Goal: Task Accomplishment & Management: Complete application form

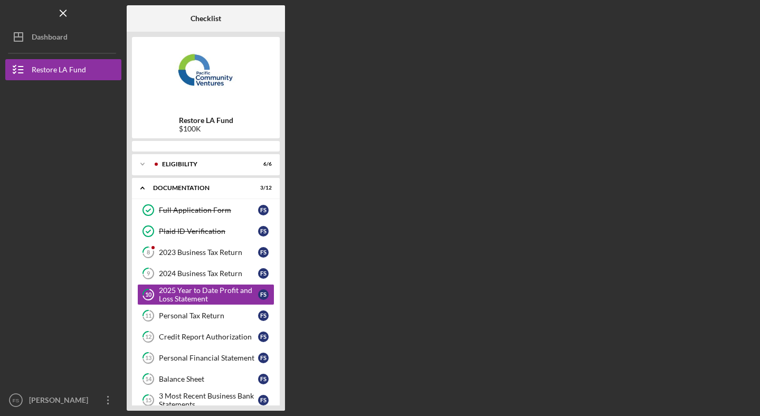
scroll to position [15, 0]
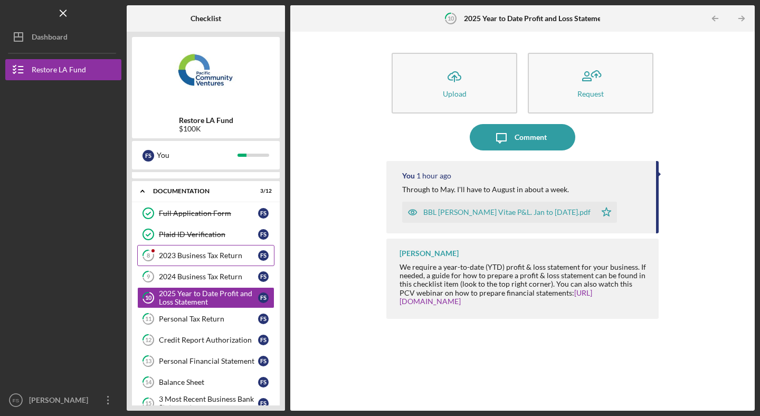
click at [211, 250] on link "8 2023 Business Tax Return F S" at bounding box center [205, 255] width 137 height 21
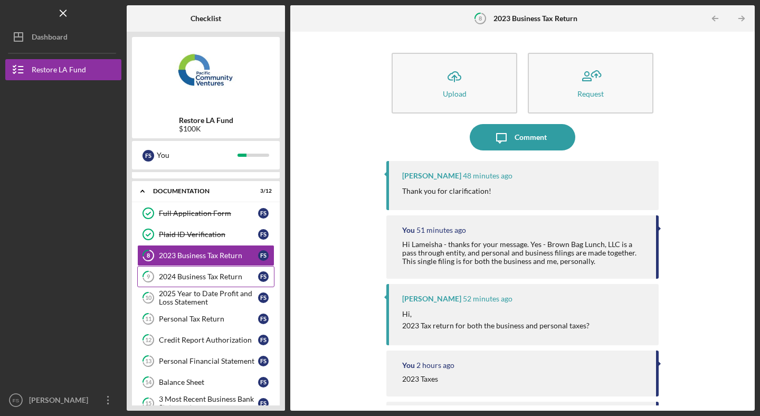
click at [212, 279] on div "2024 Business Tax Return" at bounding box center [208, 276] width 99 height 8
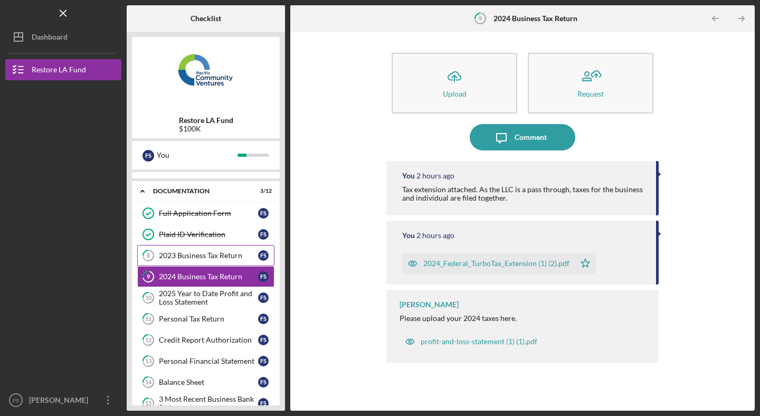
click at [200, 256] on div "2023 Business Tax Return" at bounding box center [208, 255] width 99 height 8
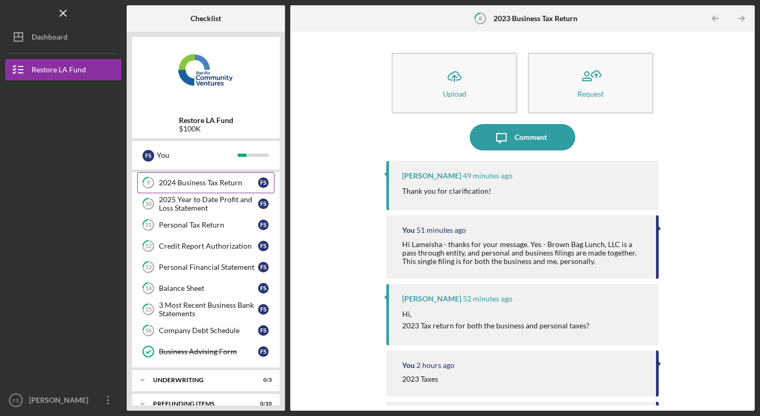
scroll to position [124, 0]
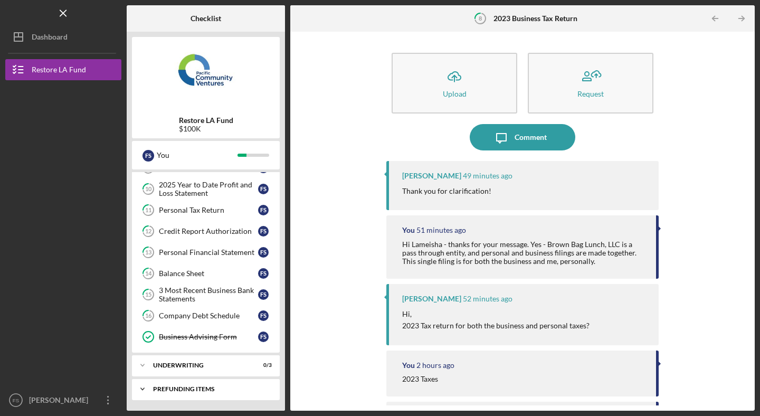
click at [228, 391] on div "Prefunding Items" at bounding box center [209, 389] width 113 height 6
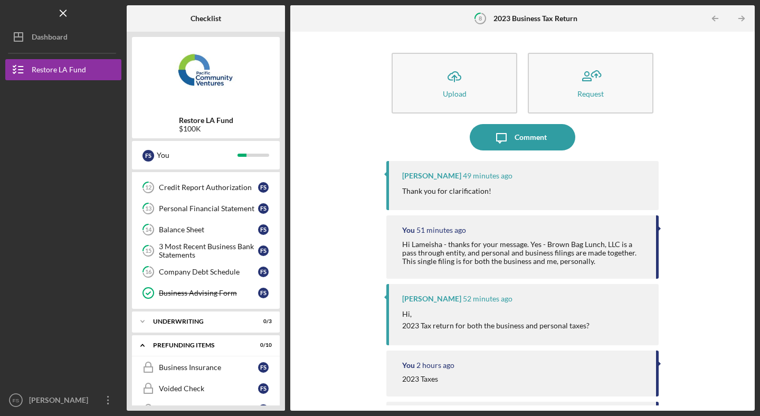
scroll to position [0, 0]
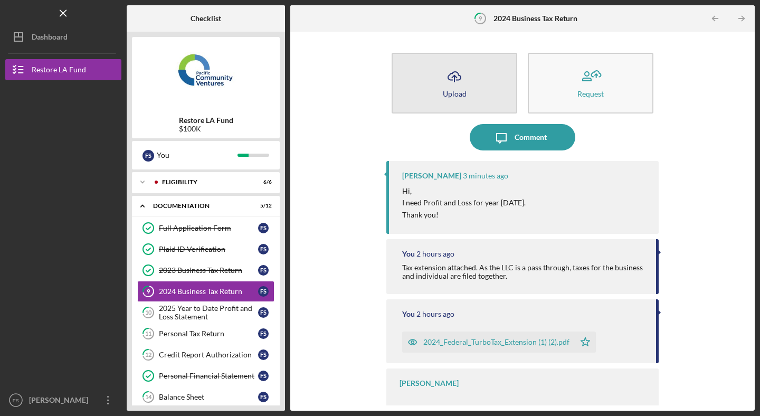
click at [441, 87] on icon "Icon/Upload" at bounding box center [454, 76] width 26 height 26
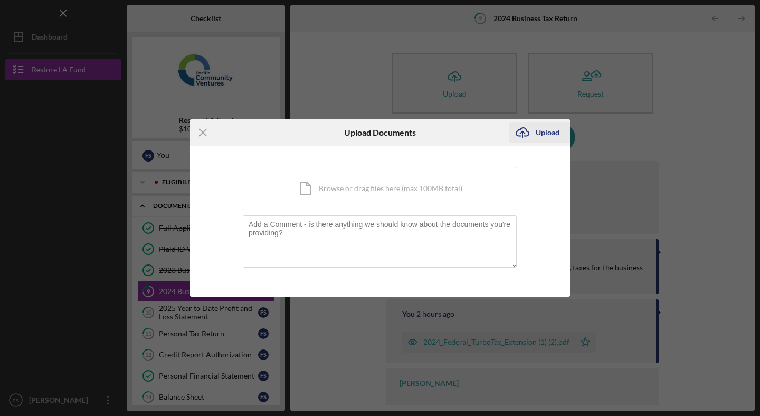
click at [532, 138] on icon "Icon/Upload" at bounding box center [522, 132] width 26 height 26
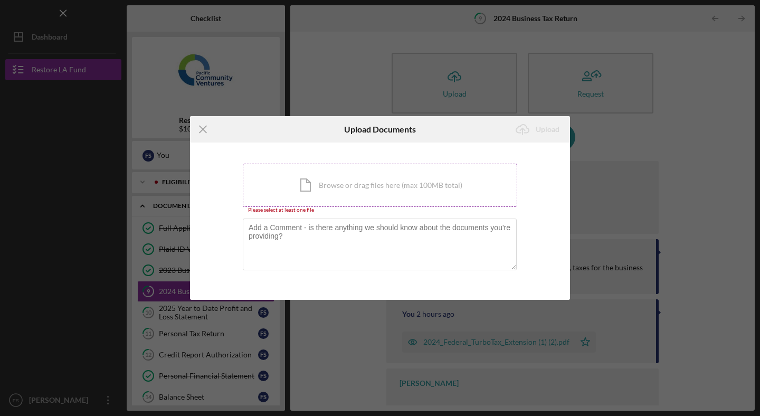
click at [338, 193] on div "Icon/Document Browse or drag files here (max 100MB total) Tap to choose files o…" at bounding box center [380, 185] width 275 height 43
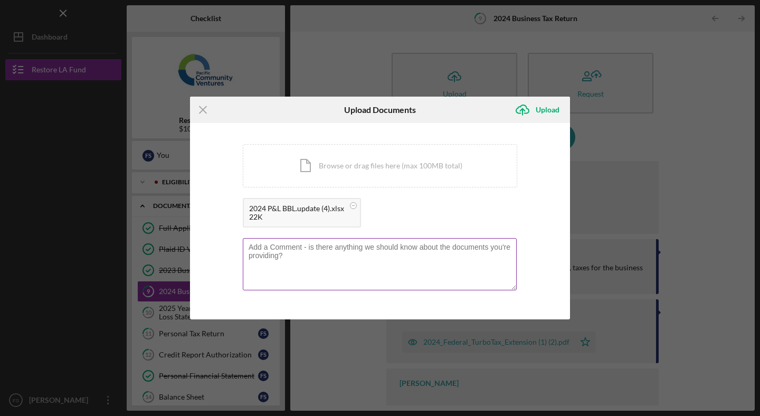
click at [315, 256] on textarea at bounding box center [380, 264] width 274 height 52
paste textarea "Lameisha"
type textarea "Hi Lameisha - Sure thing! Please find attached."
click at [551, 108] on div "Upload" at bounding box center [548, 109] width 24 height 21
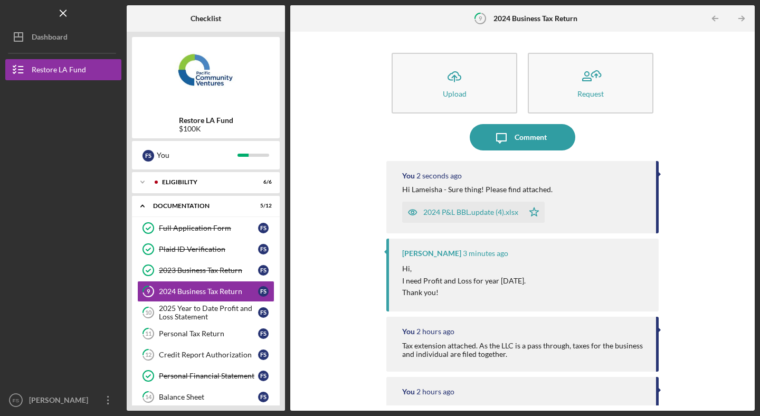
click at [335, 205] on div "Icon/Upload Upload Request Icon/Message Comment You 2 seconds ago Hi Lameisha -…" at bounding box center [523, 221] width 454 height 368
